Goal: Task Accomplishment & Management: Manage account settings

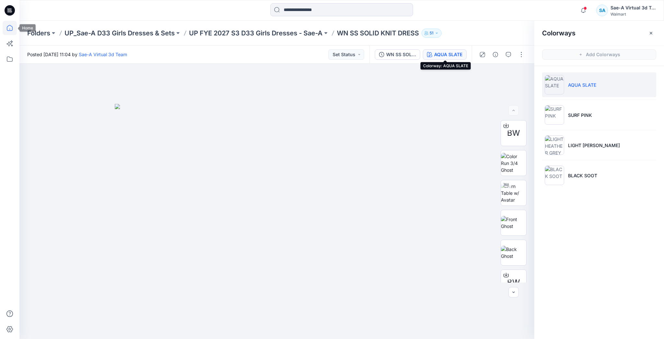
click at [16, 28] on icon at bounding box center [10, 28] width 14 height 14
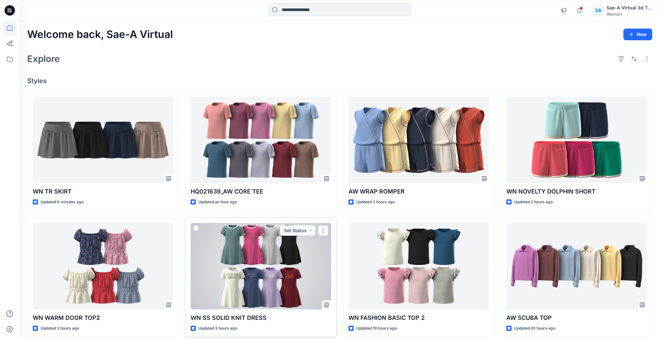
click at [293, 292] on div at bounding box center [261, 265] width 140 height 86
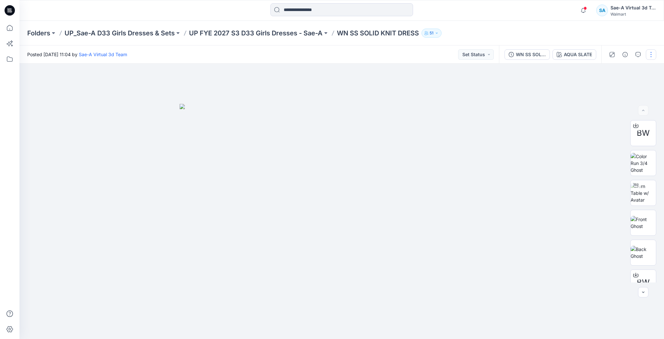
click at [654, 54] on button "button" at bounding box center [651, 54] width 10 height 10
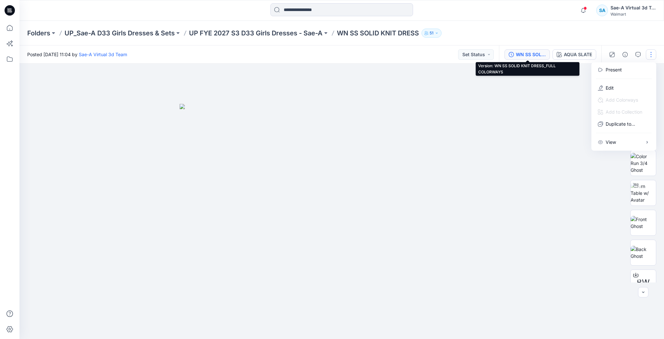
click at [528, 57] on div "WN SS SOLID KNIT DRESS_FULL COLORWAYS" at bounding box center [531, 54] width 30 height 7
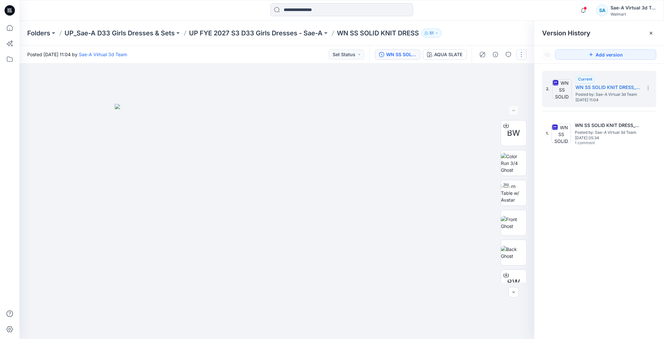
click at [521, 53] on button "button" at bounding box center [521, 54] width 10 height 10
click at [504, 89] on button "Edit" at bounding box center [494, 88] width 60 height 12
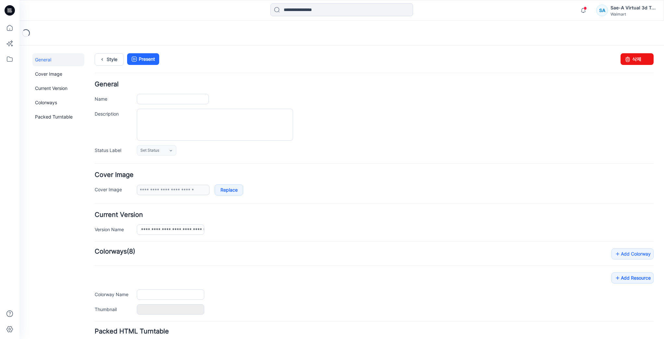
type input "**********"
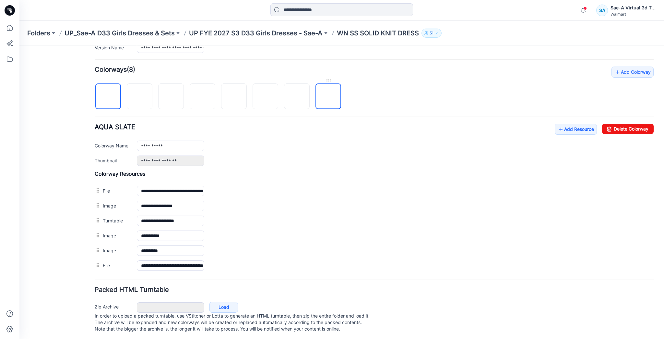
click at [329, 97] on img at bounding box center [329, 97] width 0 height 0
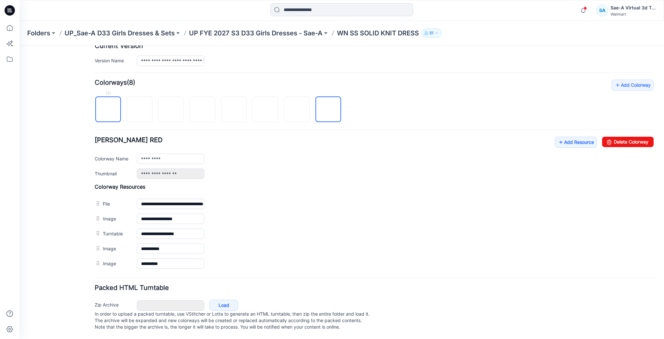
click at [108, 110] on img at bounding box center [108, 110] width 0 height 0
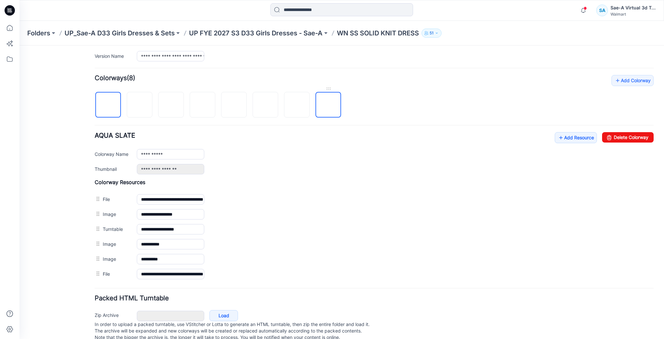
click at [329, 105] on img at bounding box center [329, 105] width 0 height 0
type input "*********"
click at [9, 26] on icon at bounding box center [10, 28] width 14 height 14
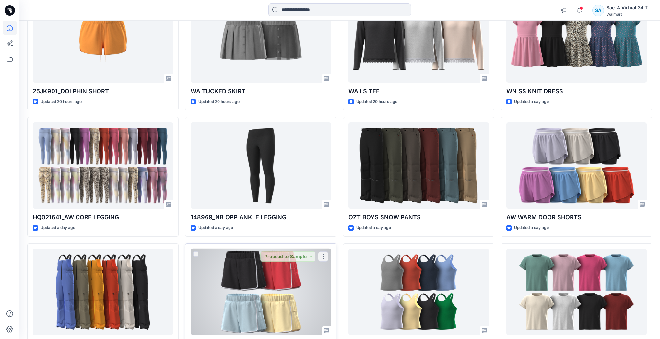
scroll to position [414, 0]
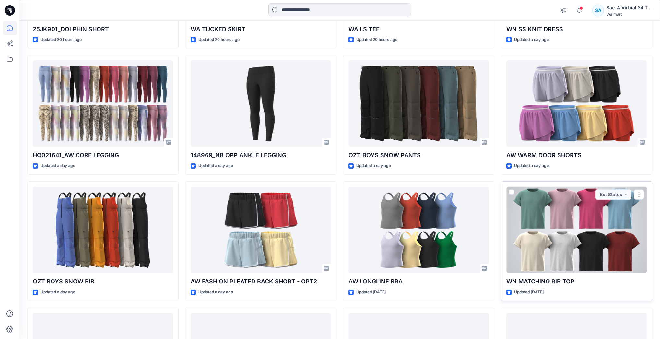
click at [581, 235] on div at bounding box center [577, 229] width 140 height 86
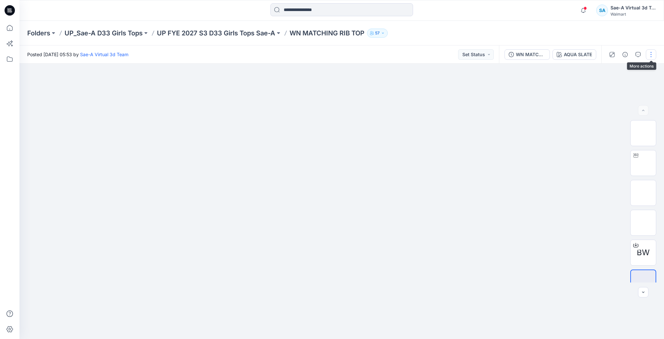
click at [651, 53] on button "button" at bounding box center [651, 54] width 10 height 10
click at [606, 85] on button "Edit" at bounding box center [624, 88] width 60 height 12
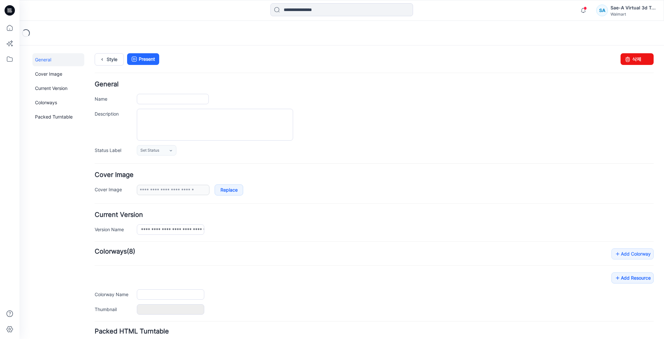
type input "**********"
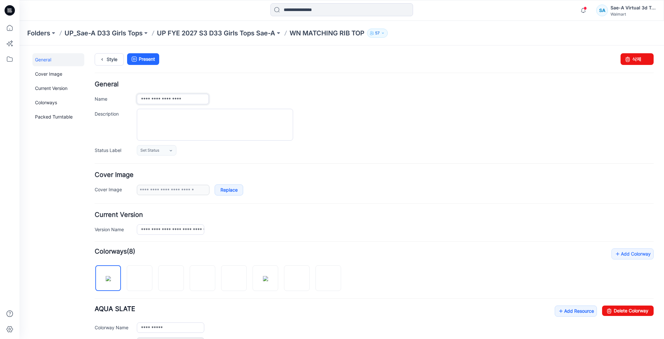
drag, startPoint x: 199, startPoint y: 101, endPoint x: 117, endPoint y: 101, distance: 81.7
click at [117, 101] on div "**********" at bounding box center [374, 99] width 559 height 10
paste input "**********"
type input "**********"
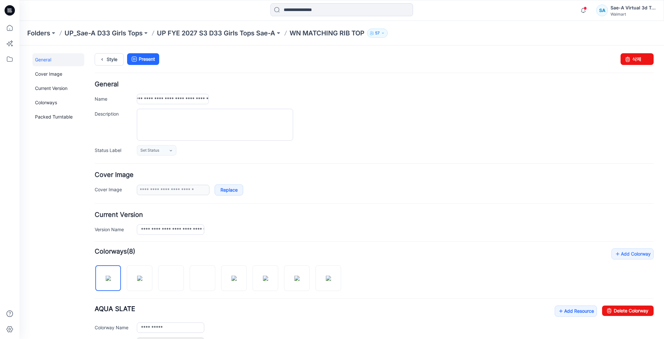
scroll to position [0, 0]
click at [262, 95] on div "**********" at bounding box center [395, 99] width 517 height 10
click at [117, 62] on link "Style" at bounding box center [109, 59] width 29 height 12
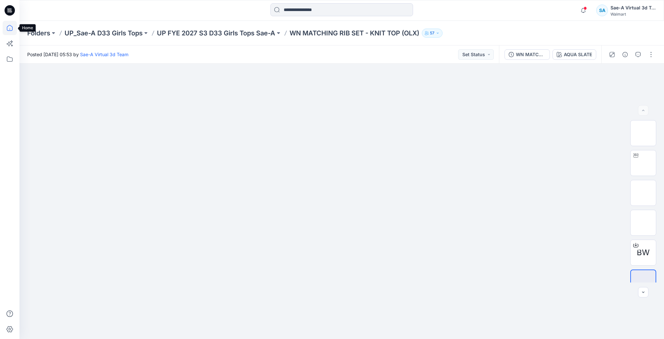
click at [10, 30] on icon at bounding box center [10, 28] width 6 height 6
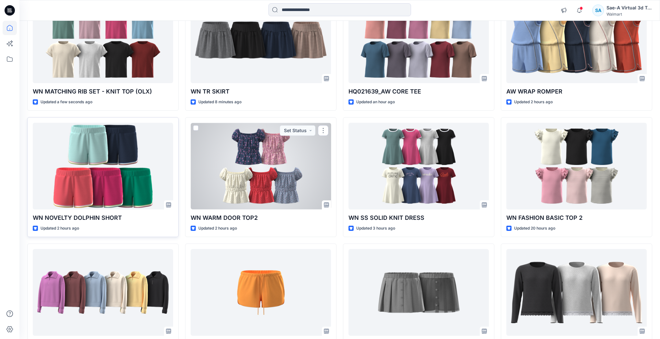
scroll to position [104, 0]
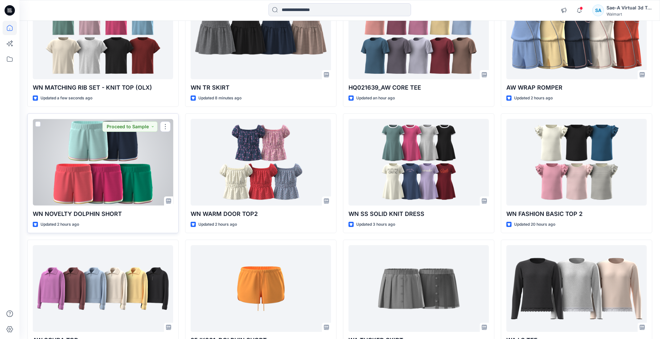
click at [122, 167] on div at bounding box center [103, 162] width 140 height 86
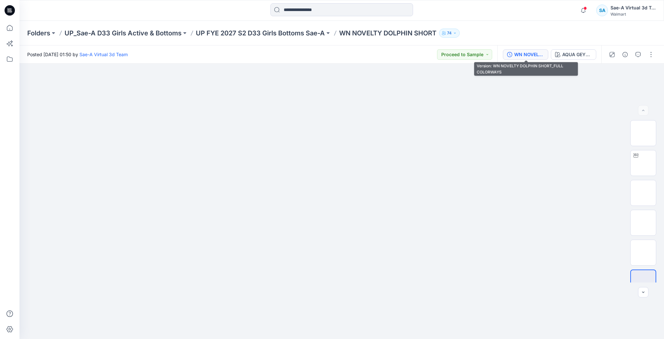
click at [520, 53] on div "WN NOVELTY DOLPHIN SHORT_FULL COLORWAYS" at bounding box center [529, 54] width 30 height 7
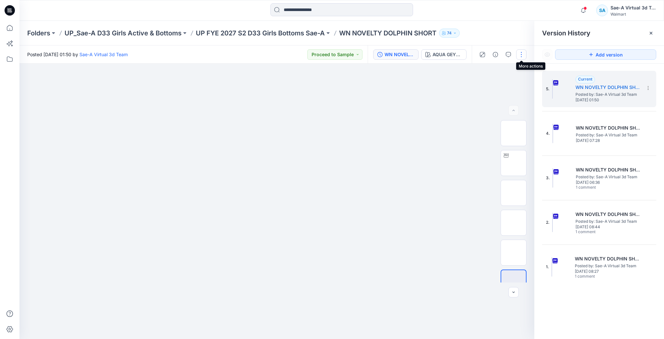
click at [524, 54] on button "button" at bounding box center [521, 54] width 10 height 10
click at [511, 86] on button "Edit" at bounding box center [494, 88] width 60 height 12
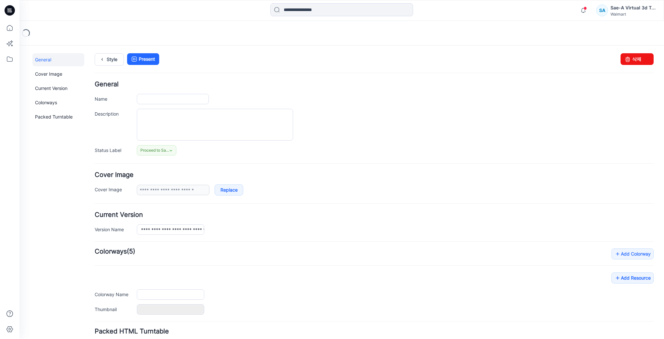
type input "**********"
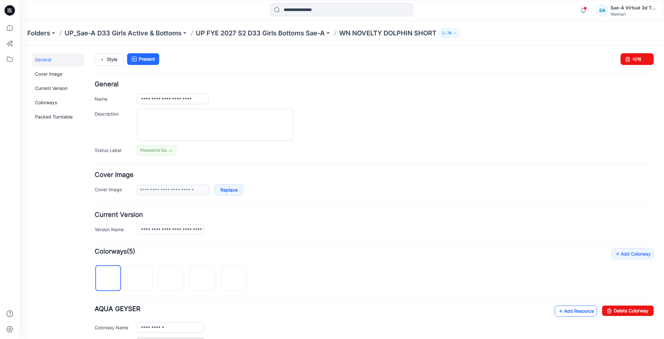
click at [558, 309] on icon at bounding box center [561, 311] width 6 height 10
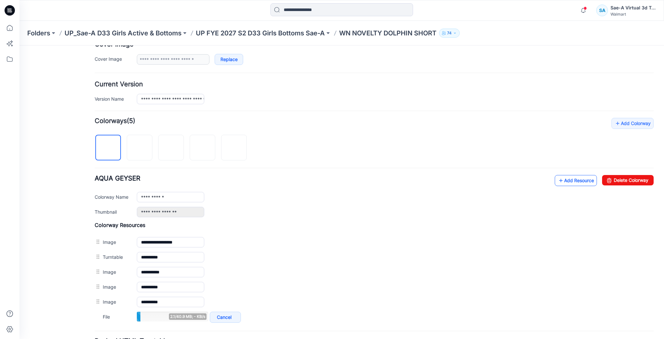
scroll to position [156, 0]
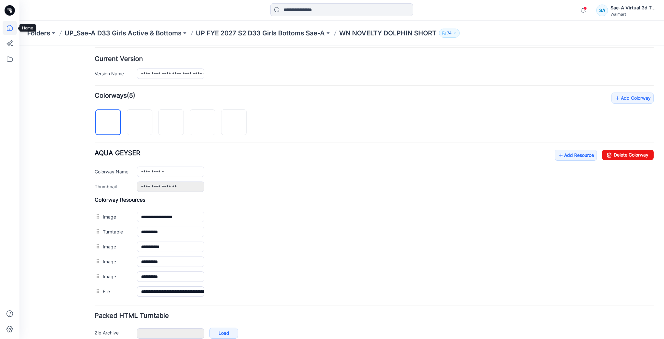
click at [13, 30] on icon at bounding box center [10, 28] width 14 height 14
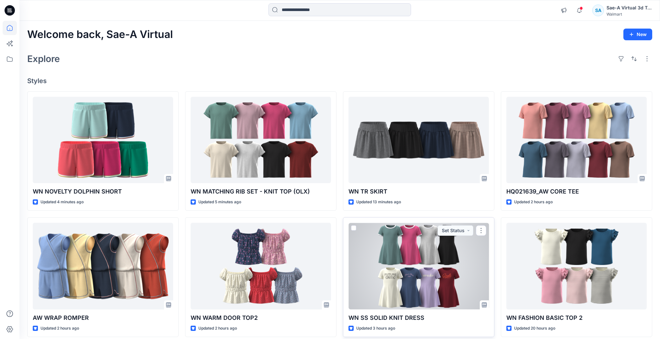
click at [404, 243] on div at bounding box center [419, 265] width 140 height 86
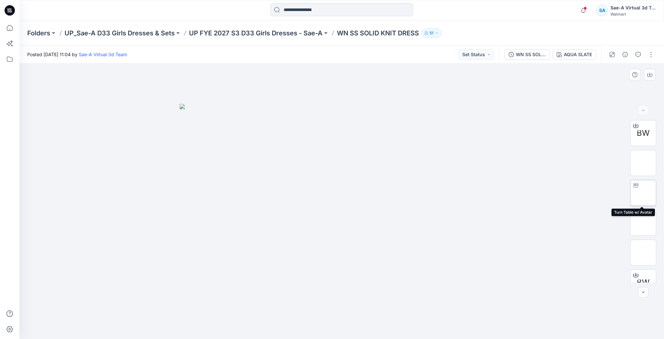
click at [643, 193] on img at bounding box center [643, 193] width 0 height 0
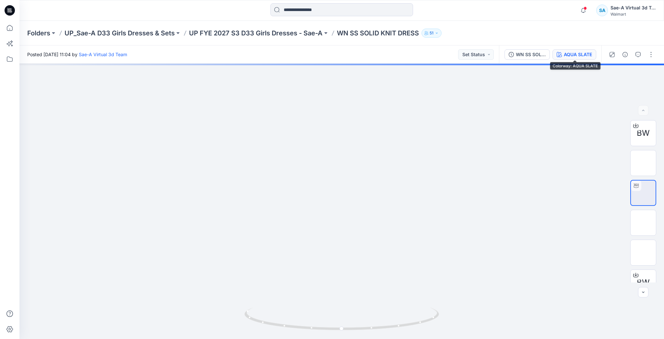
click at [576, 51] on div "AQUA SLATE" at bounding box center [578, 54] width 28 height 7
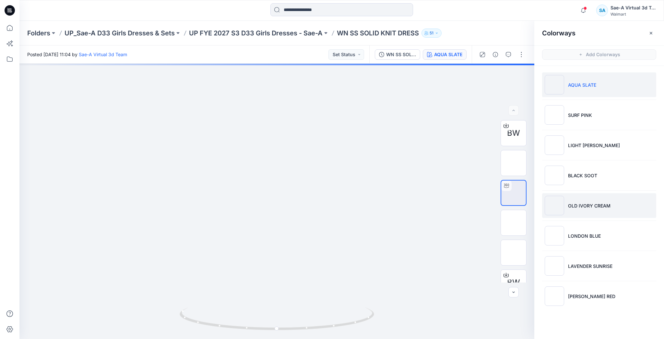
click at [550, 210] on img at bounding box center [554, 205] width 19 height 19
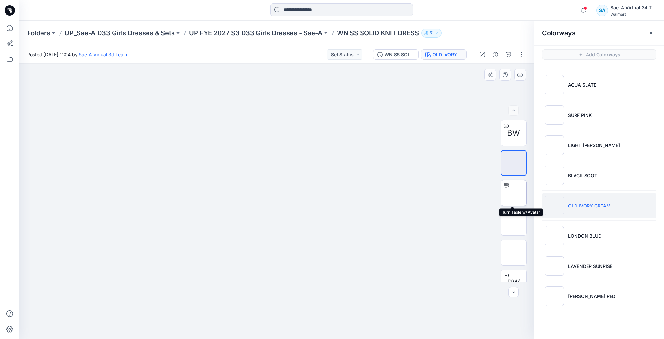
click at [514, 193] on img at bounding box center [514, 193] width 0 height 0
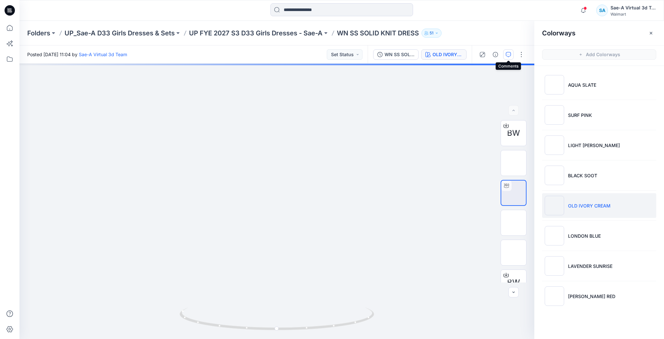
click at [510, 54] on icon "button" at bounding box center [508, 54] width 5 height 5
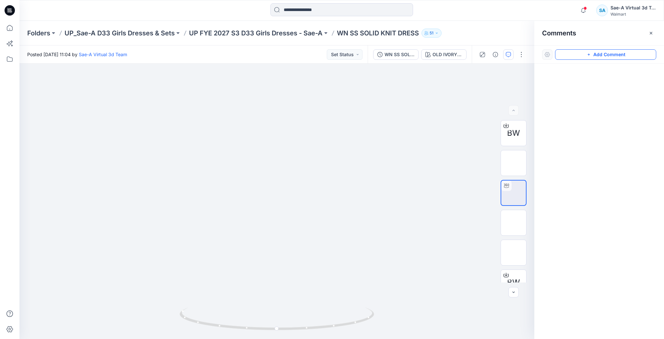
click at [580, 57] on button "Add Comment" at bounding box center [605, 54] width 101 height 10
click at [113, 142] on div "1" at bounding box center [276, 201] width 515 height 275
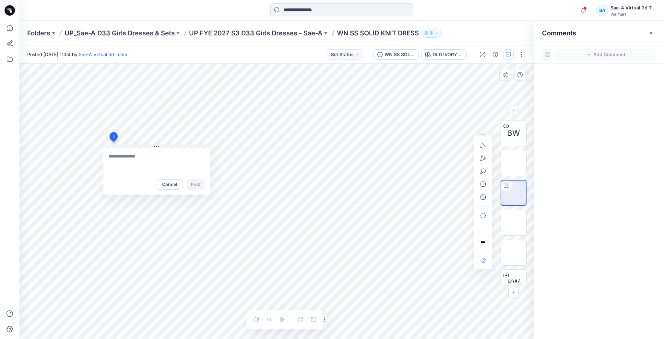
type textarea "*"
type textarea "**********"
click at [169, 182] on button "Cancel" at bounding box center [170, 184] width 26 height 10
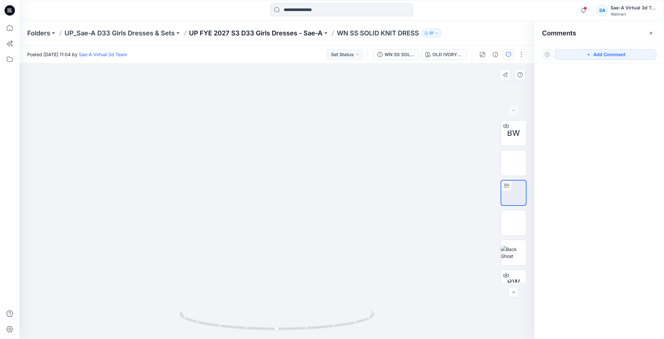
click at [306, 29] on p "UP FYE 2027 S3 D33 Girls Dresses - Sae-A" at bounding box center [256, 33] width 134 height 9
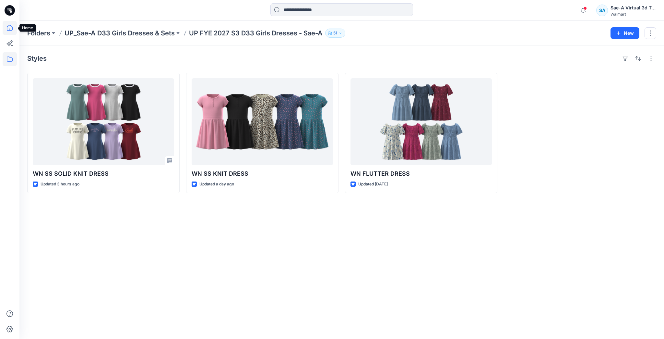
click at [8, 29] on icon at bounding box center [10, 28] width 14 height 14
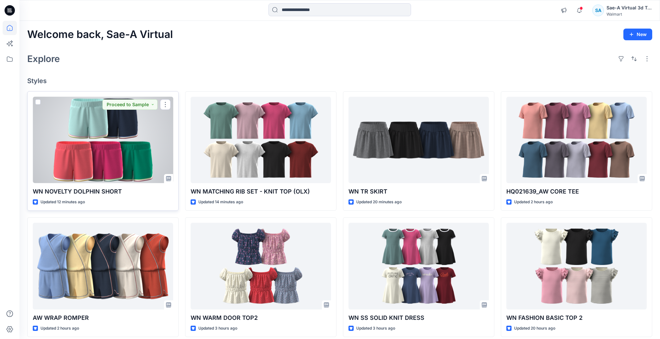
click at [85, 158] on div at bounding box center [103, 140] width 140 height 86
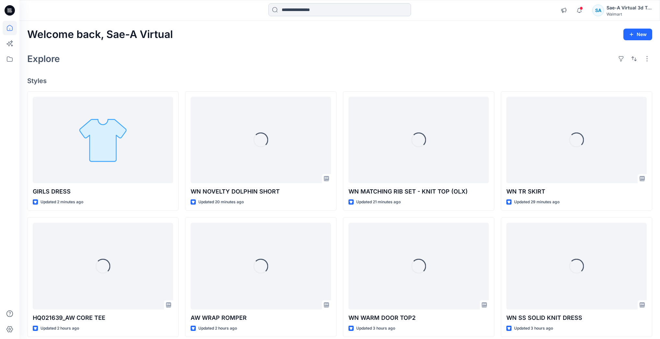
click at [394, 12] on input at bounding box center [340, 9] width 143 height 13
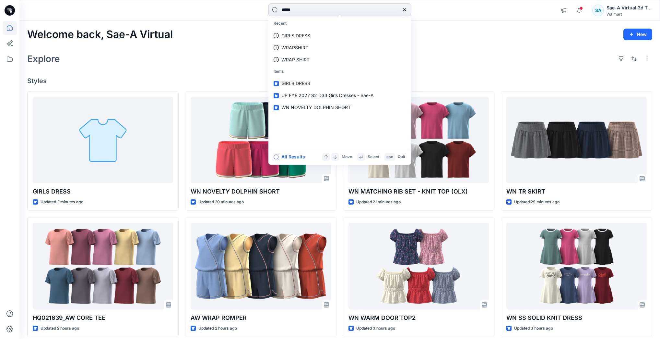
type input "******"
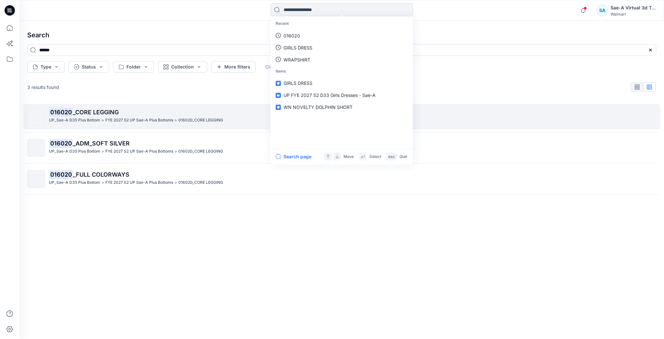
click at [165, 118] on p "FYE 2027 S2 UP Sae-A Plus Bottoms" at bounding box center [139, 120] width 68 height 7
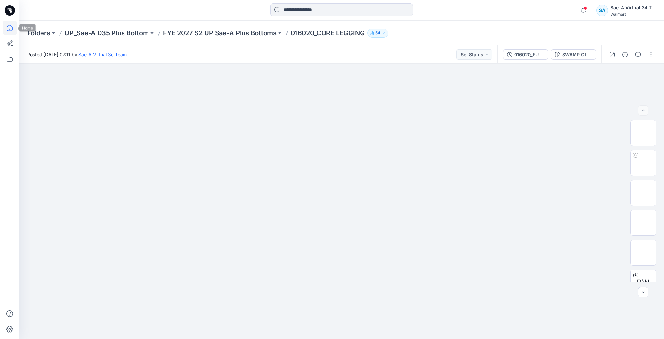
click at [8, 30] on icon at bounding box center [10, 28] width 6 height 6
